Goal: Task Accomplishment & Management: Complete application form

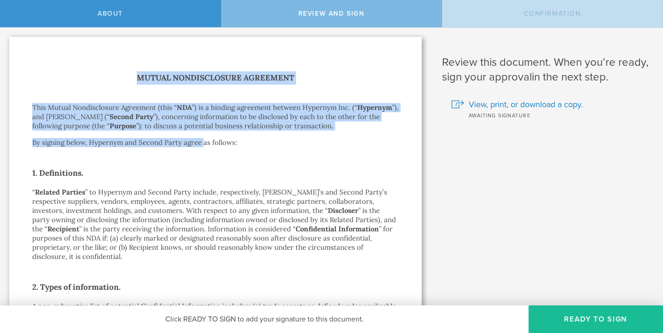
drag, startPoint x: 128, startPoint y: 78, endPoint x: 202, endPoint y: 144, distance: 98.8
click at [202, 144] on p "By signing below, Hypernym and Second Party agree as follows:" at bounding box center [215, 142] width 366 height 9
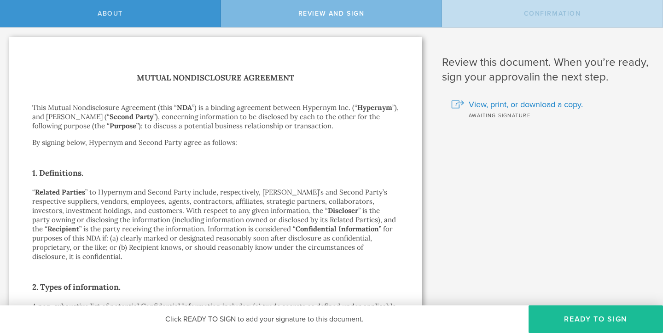
click at [221, 141] on p "By signing below, Hypernym and Second Party agree as follows:" at bounding box center [215, 142] width 366 height 9
click at [226, 144] on p "By signing below, Hypernym and Second Party agree as follows:" at bounding box center [215, 142] width 366 height 9
click at [222, 209] on p "“ Related Parties ” to Hypernym and Second Party include, respectively, [PERSON…" at bounding box center [215, 225] width 366 height 74
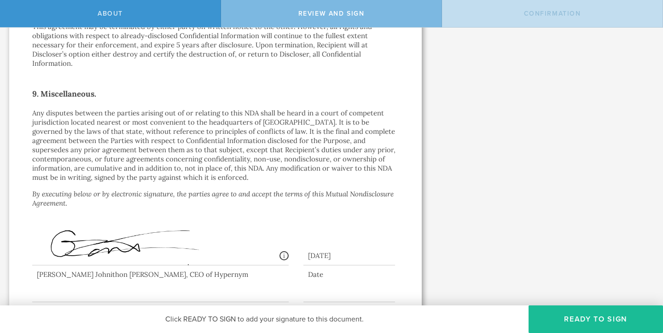
scroll to position [816, 0]
